Goal: Task Accomplishment & Management: Manage account settings

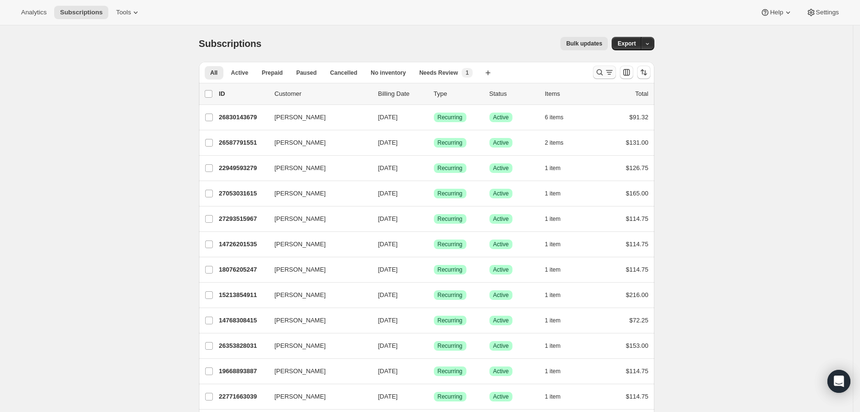
click at [610, 74] on icon "Search and filter results" at bounding box center [609, 73] width 10 height 10
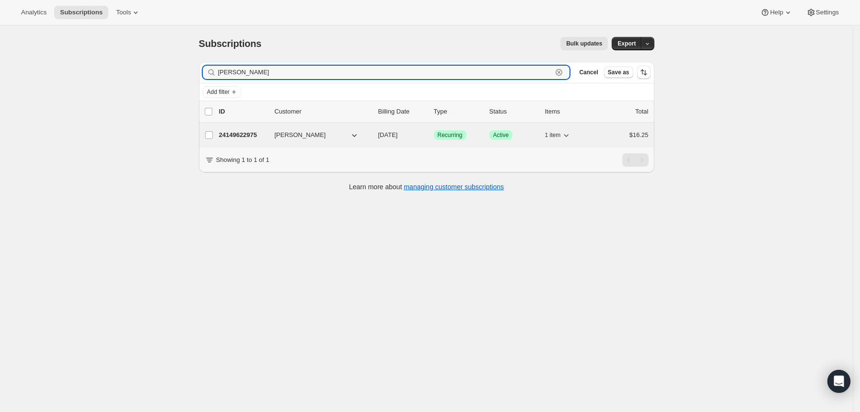
type input "olivia"
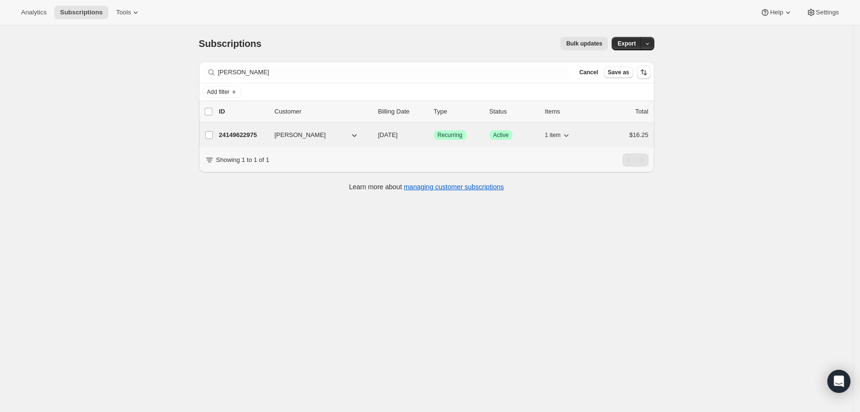
click at [251, 133] on p "24149622975" at bounding box center [243, 135] width 48 height 10
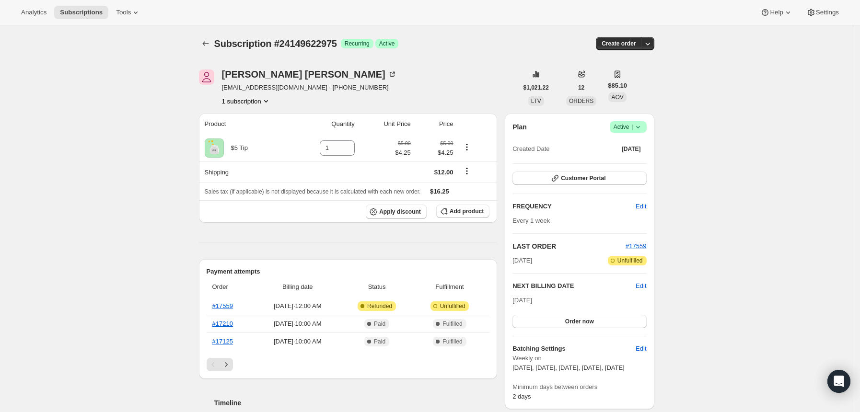
click at [646, 124] on span "Success Active |" at bounding box center [628, 127] width 37 height 12
click at [630, 141] on span "Pause subscription" at bounding box center [627, 146] width 54 height 10
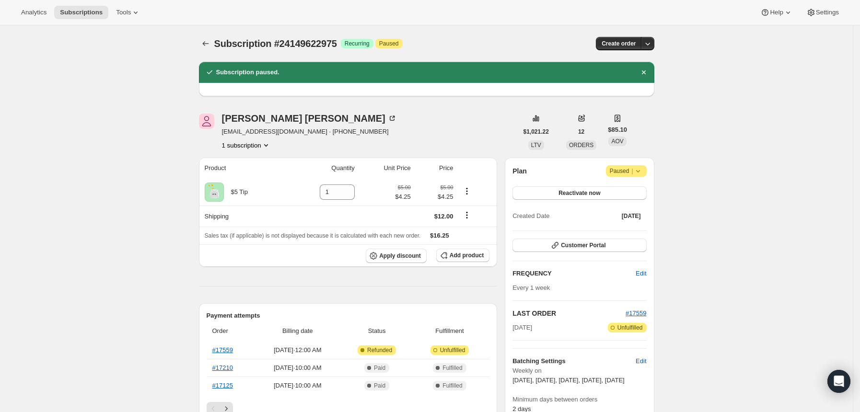
click at [214, 37] on div at bounding box center [206, 43] width 15 height 13
click at [208, 42] on icon "Subscriptions" at bounding box center [206, 44] width 10 height 10
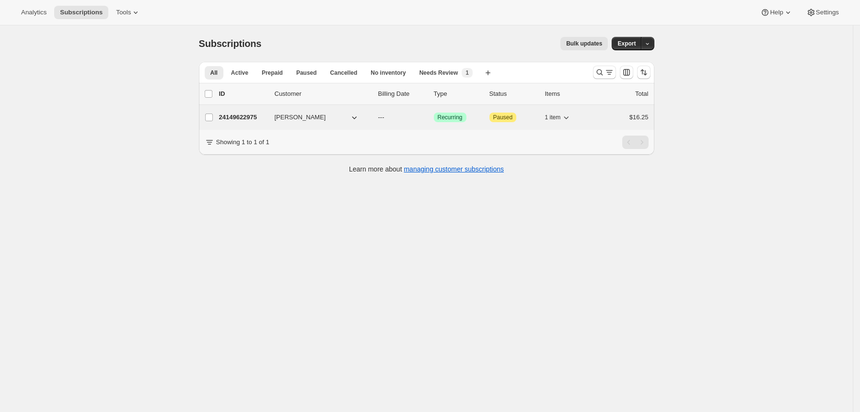
click at [256, 118] on p "24149622975" at bounding box center [243, 118] width 48 height 10
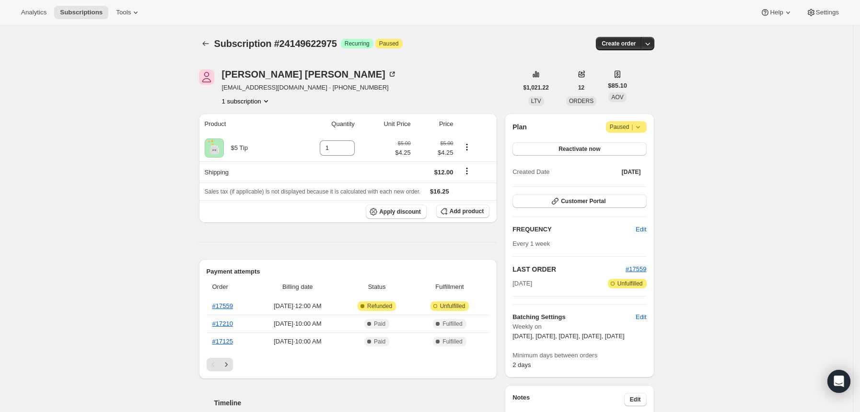
click at [643, 126] on icon at bounding box center [638, 127] width 10 height 10
click at [637, 141] on span "Cancel subscription" at bounding box center [626, 146] width 54 height 10
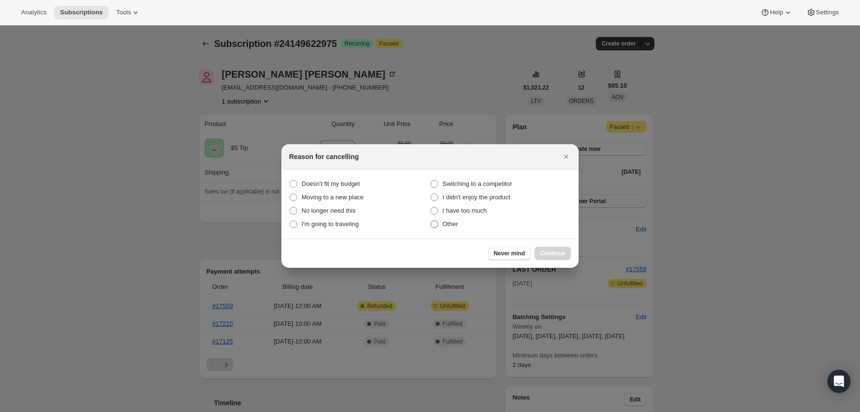
click at [445, 223] on span "Other" at bounding box center [450, 223] width 16 height 7
click at [431, 221] on input "Other" at bounding box center [430, 220] width 0 height 0
radio input "true"
click at [545, 251] on span "Continue" at bounding box center [552, 254] width 25 height 8
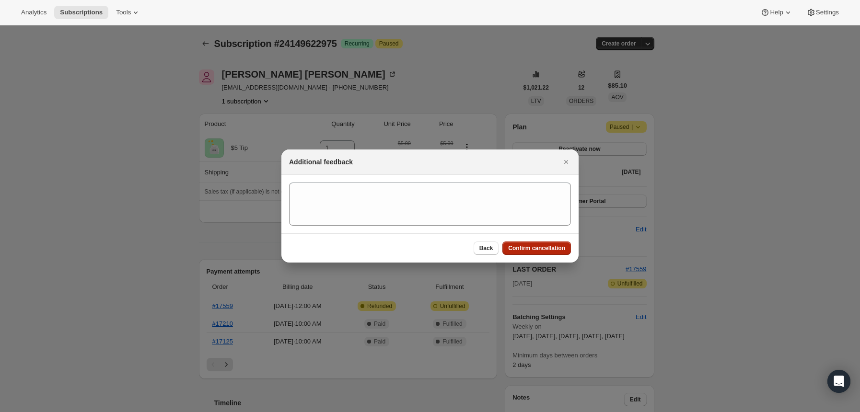
click at [517, 248] on span "Confirm cancellation" at bounding box center [536, 248] width 57 height 8
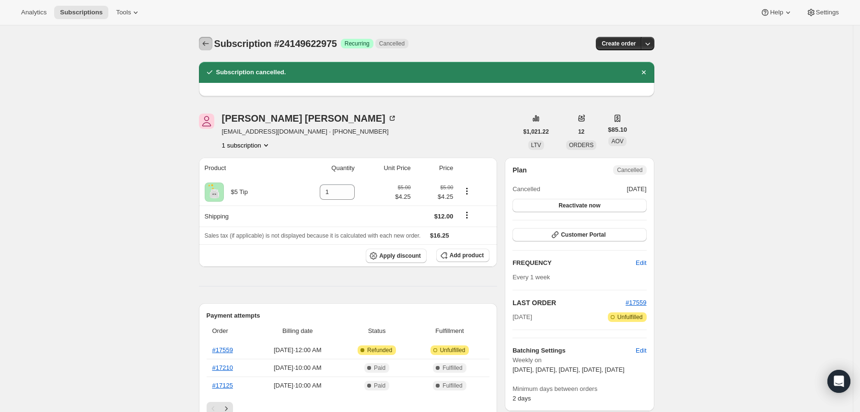
click at [210, 41] on icon "Subscriptions" at bounding box center [206, 44] width 10 height 10
